Goal: Obtain resource: Download file/media

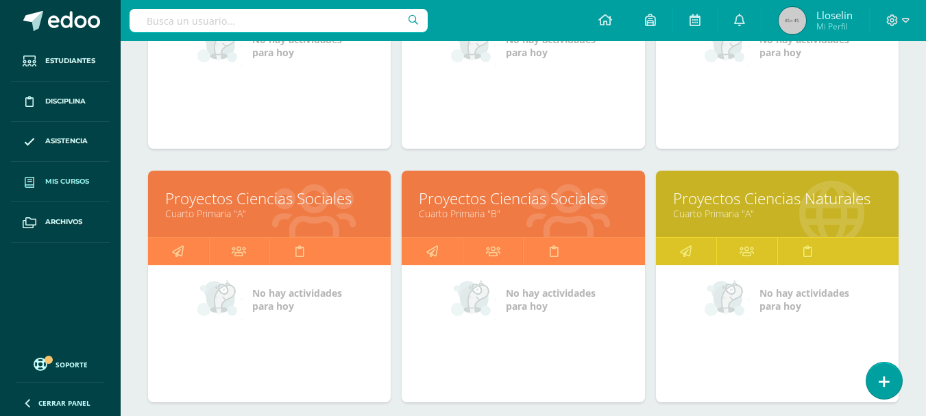
scroll to position [590, 0]
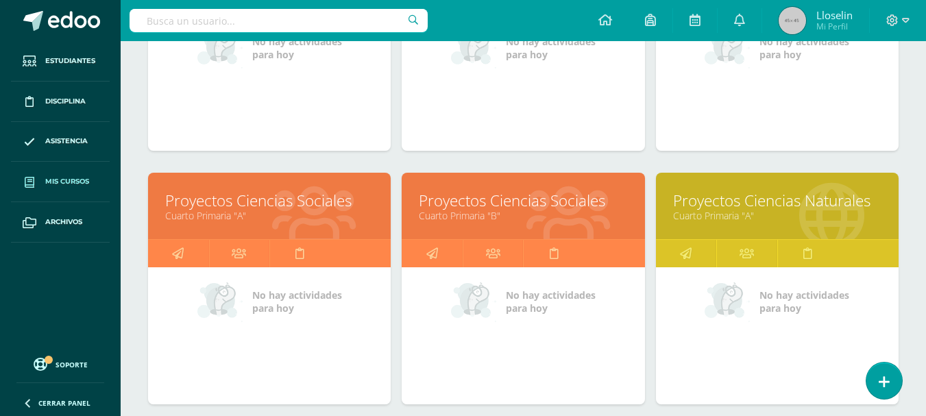
click at [459, 199] on link "Proyectos Ciencias Sociales" at bounding box center [523, 200] width 208 height 21
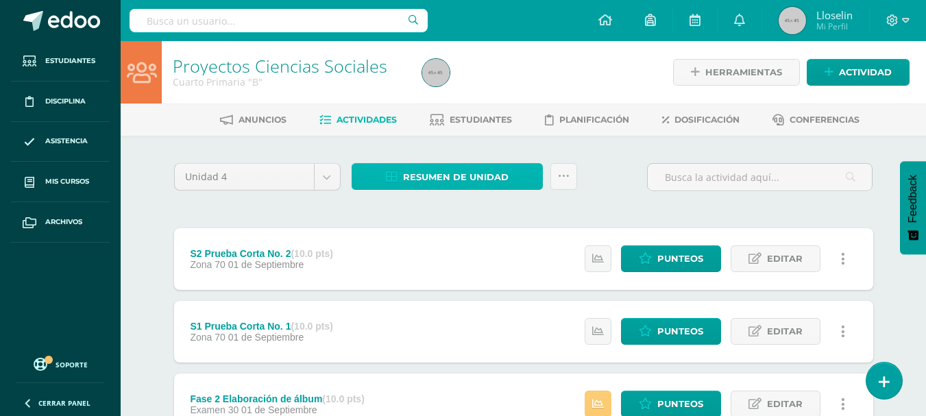
click at [434, 184] on span "Resumen de unidad" at bounding box center [456, 177] width 106 height 25
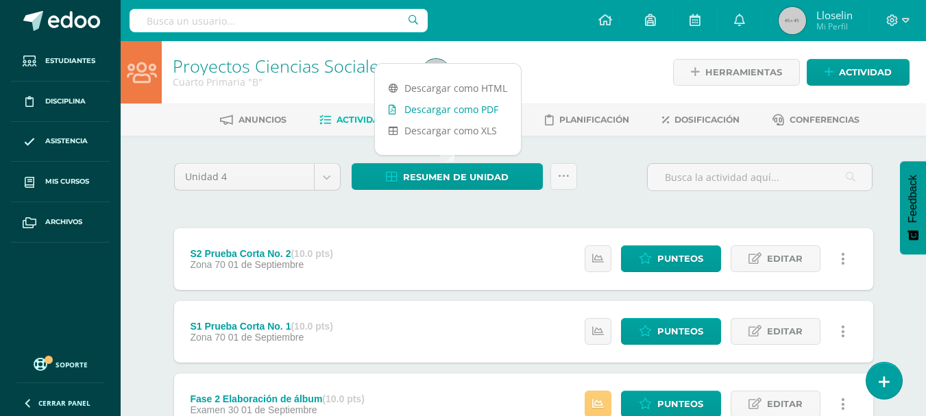
click at [429, 109] on link "Descargar como PDF" at bounding box center [448, 109] width 146 height 21
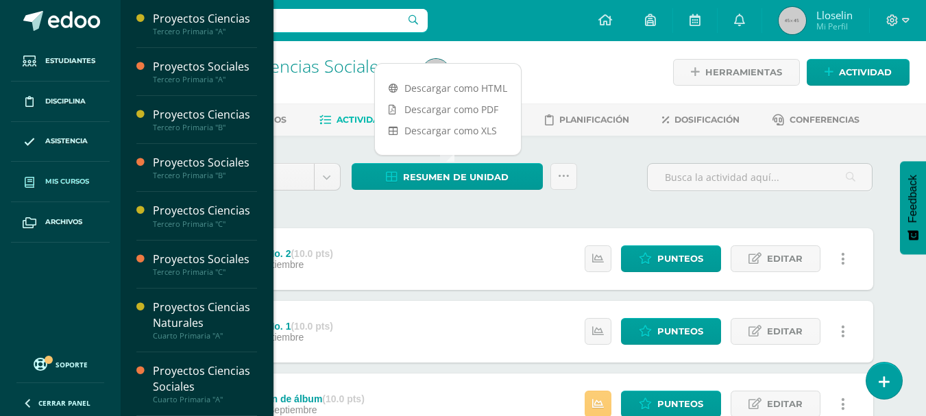
click at [80, 178] on span "Mis cursos" at bounding box center [67, 181] width 44 height 11
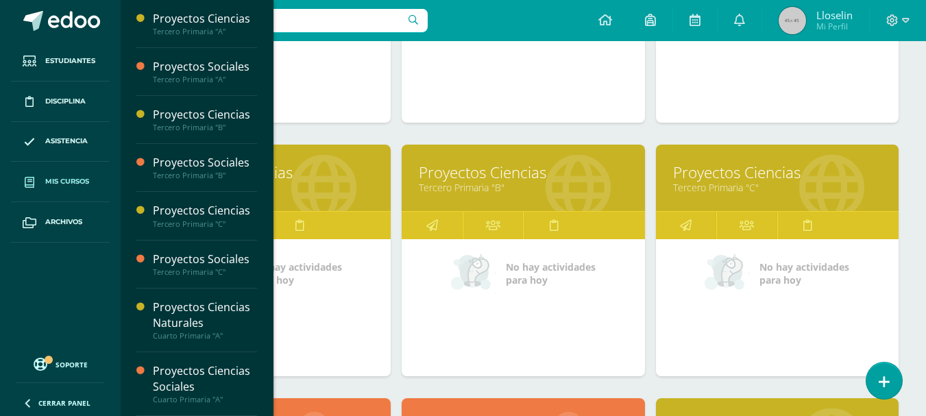
scroll to position [728, 0]
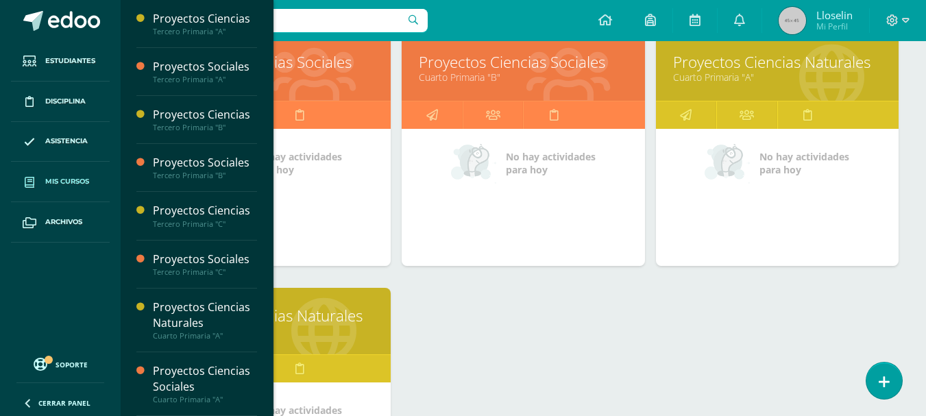
click at [350, 313] on link "Proyectos Ciencias Naturales" at bounding box center [269, 315] width 208 height 21
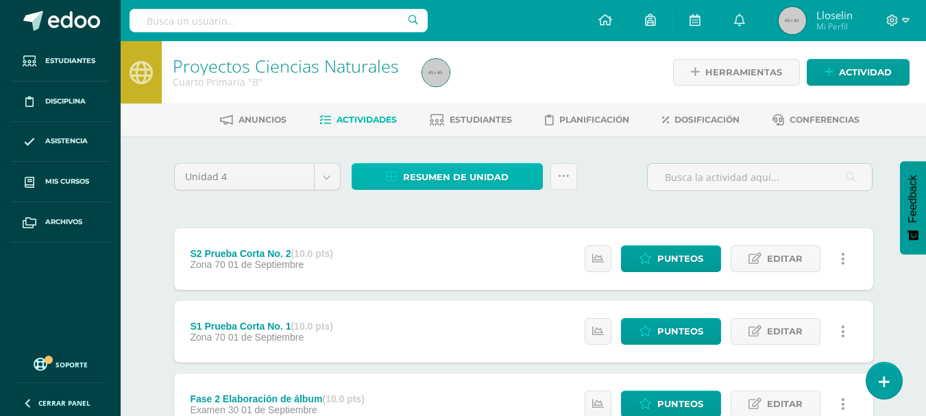
click at [457, 180] on span "Resumen de unidad" at bounding box center [456, 177] width 106 height 25
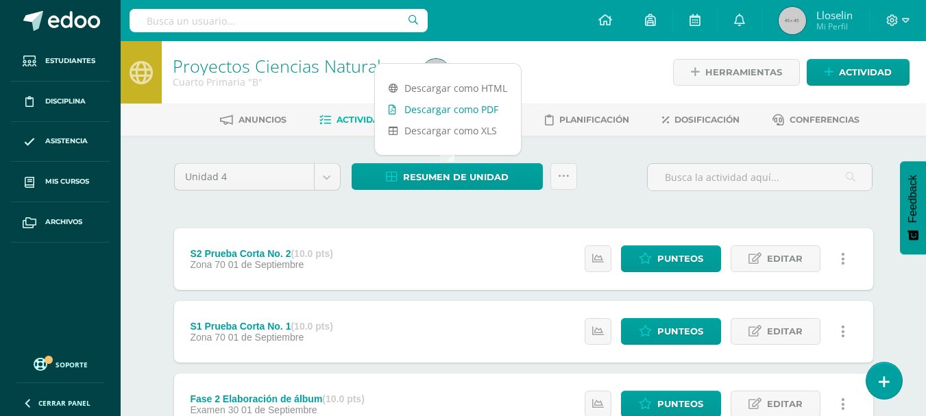
click at [445, 107] on link "Descargar como PDF" at bounding box center [448, 109] width 146 height 21
